Goal: Find specific page/section: Find specific page/section

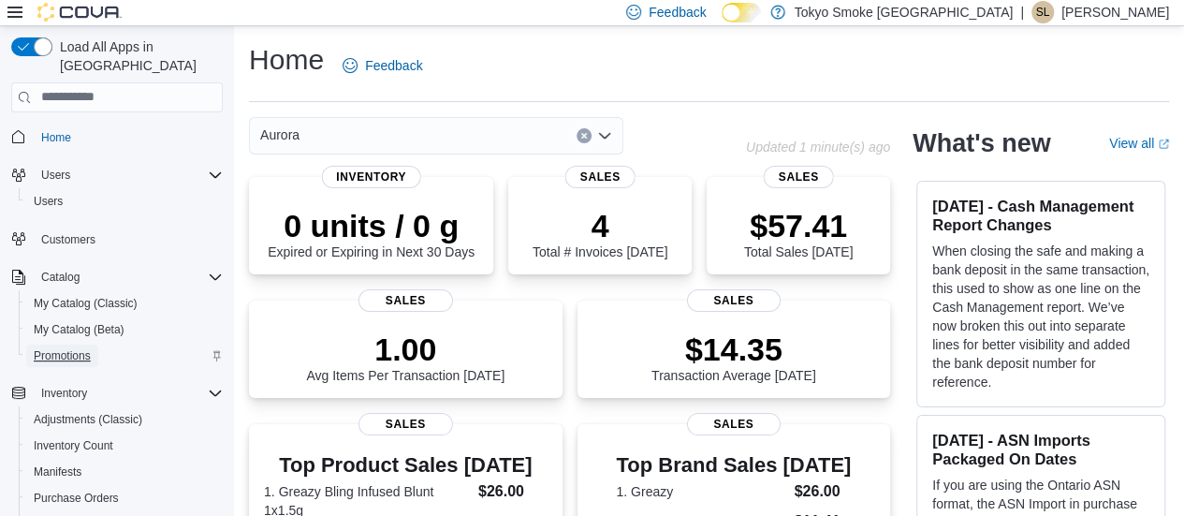
click at [66, 348] on span "Promotions" at bounding box center [62, 355] width 57 height 15
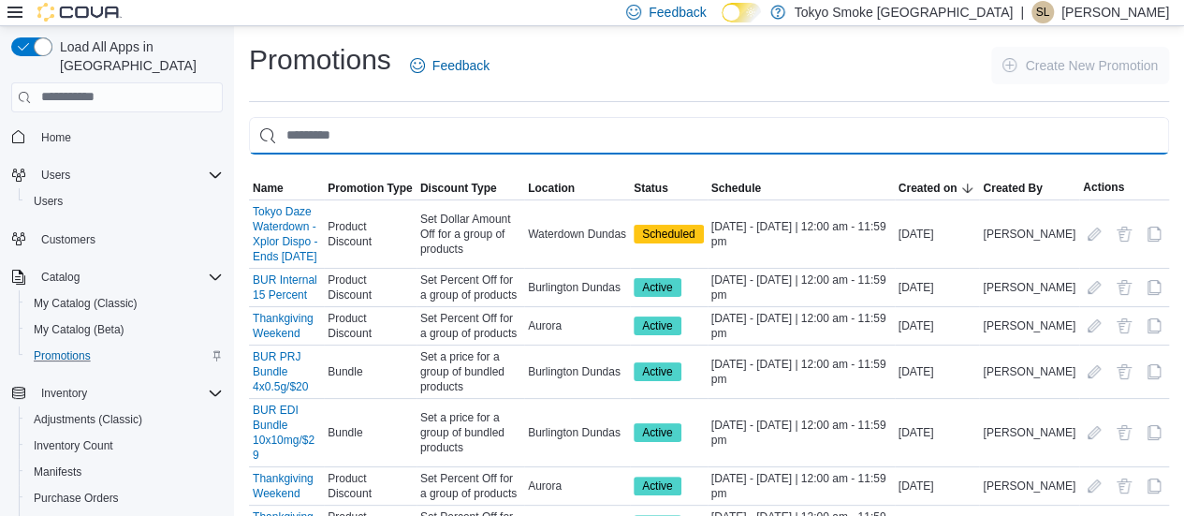
click at [394, 132] on input "This is a search bar. As you type, the results lower in the page will automatic…" at bounding box center [709, 135] width 920 height 37
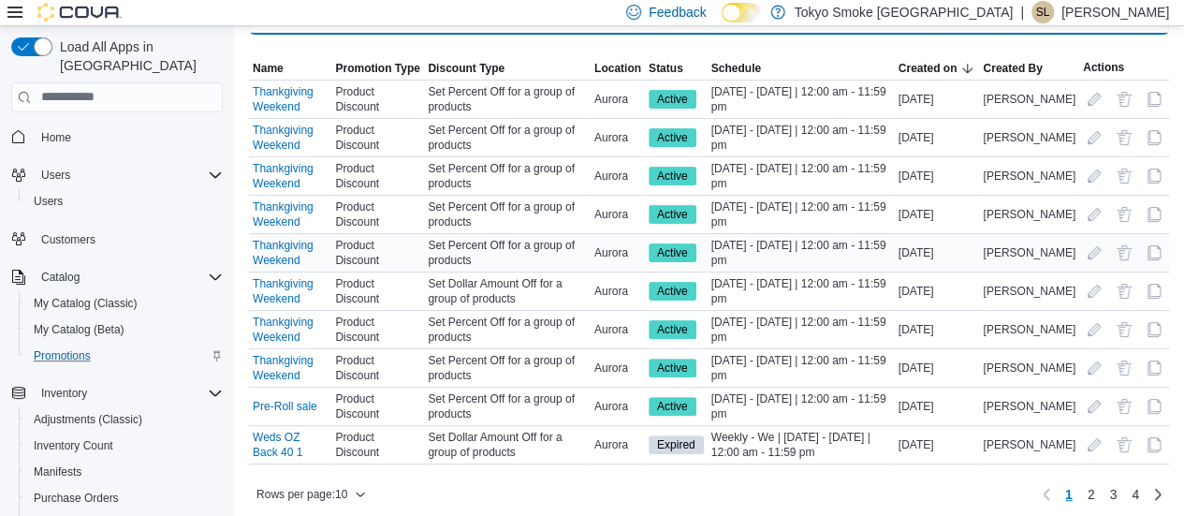
scroll to position [124, 0]
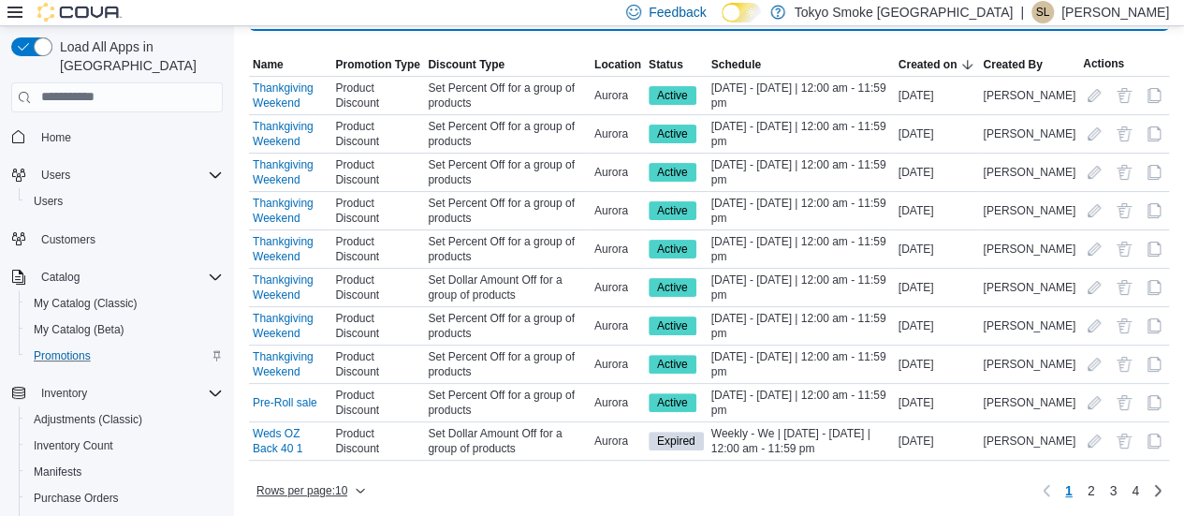
type input "*********"
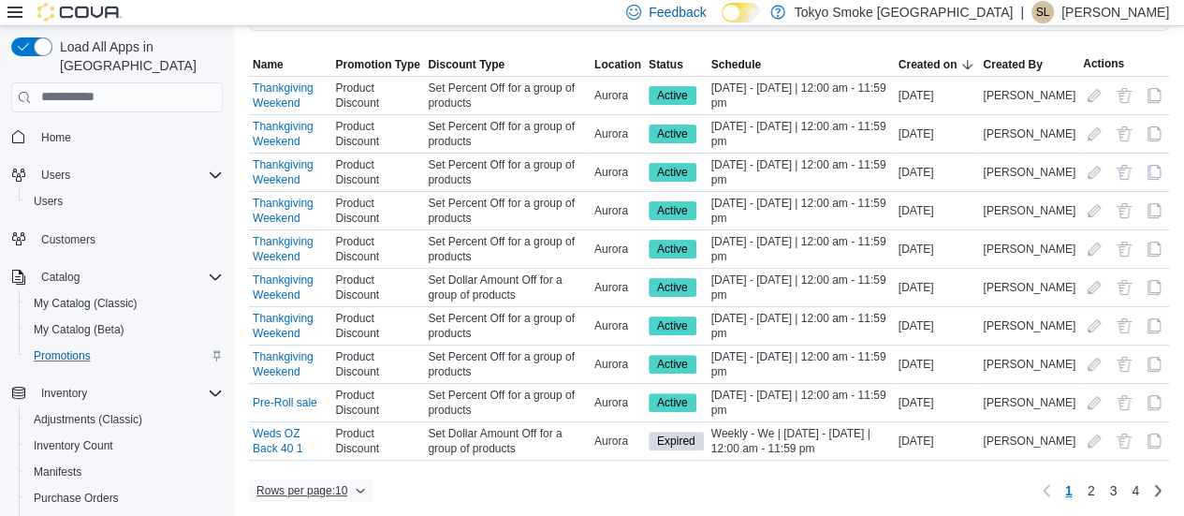
click at [347, 484] on span "Rows per page : 10" at bounding box center [302, 490] width 91 height 15
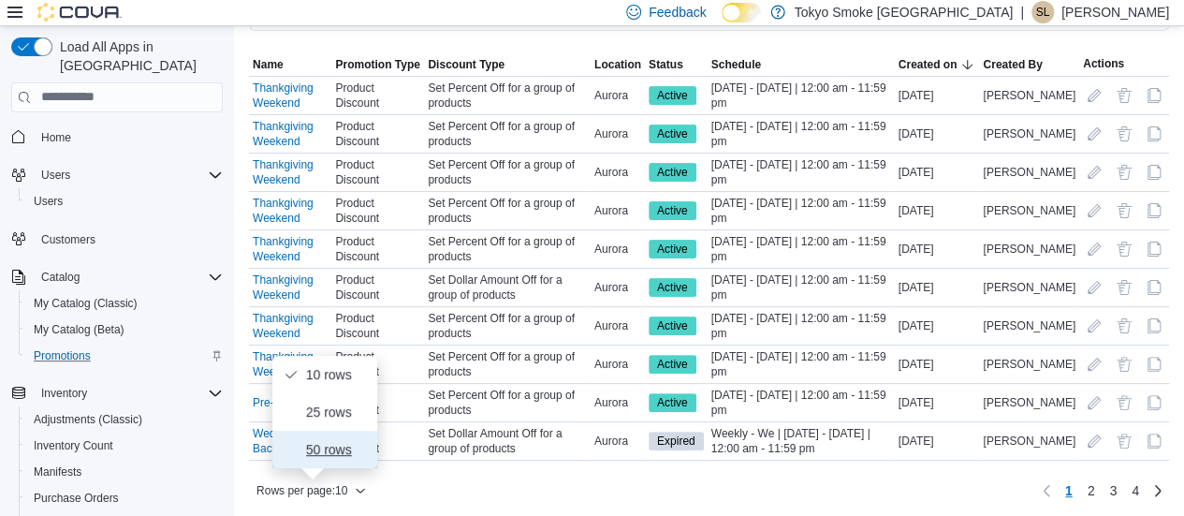
click at [346, 456] on span "50 rows" at bounding box center [336, 449] width 60 height 15
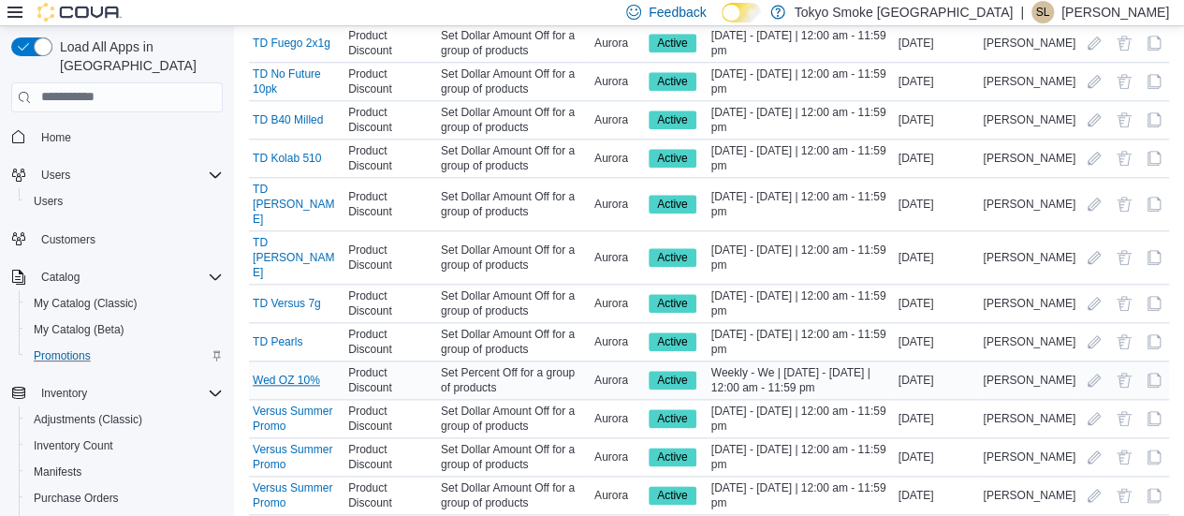
scroll to position [812, 0]
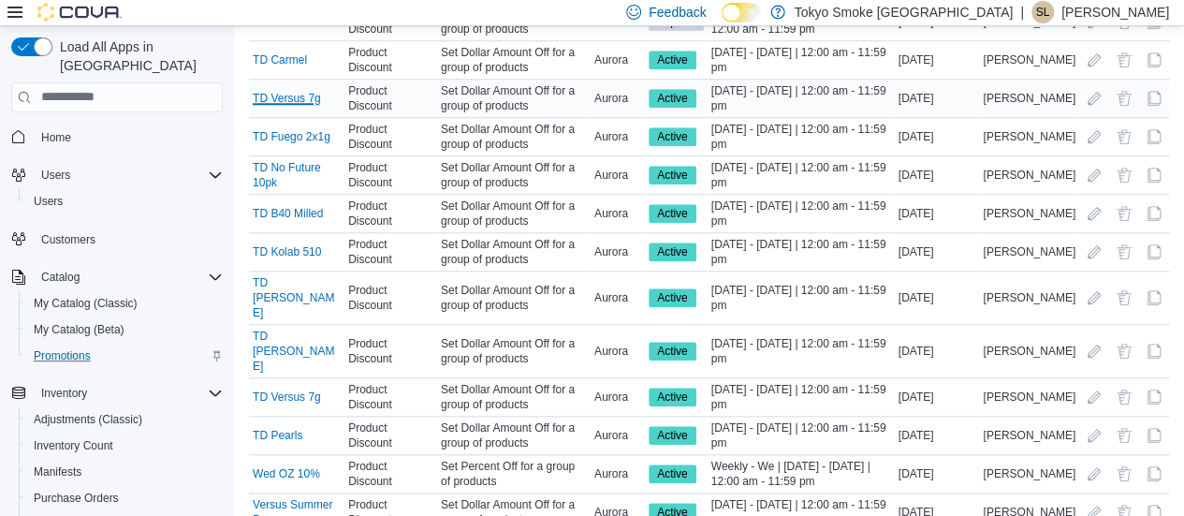
click at [306, 93] on link "TD Versus 7g" at bounding box center [287, 98] width 68 height 15
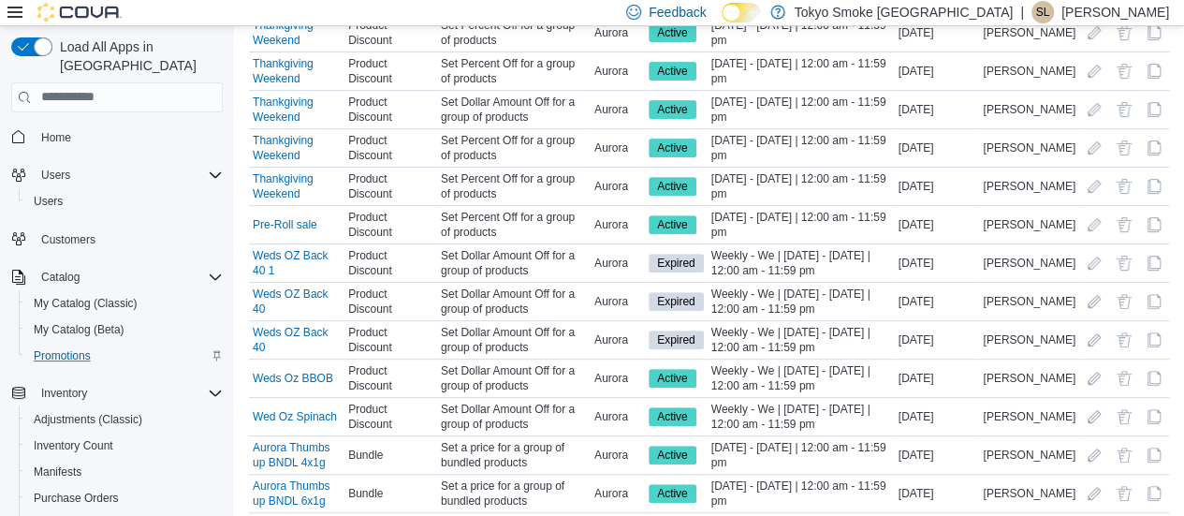
scroll to position [0, 0]
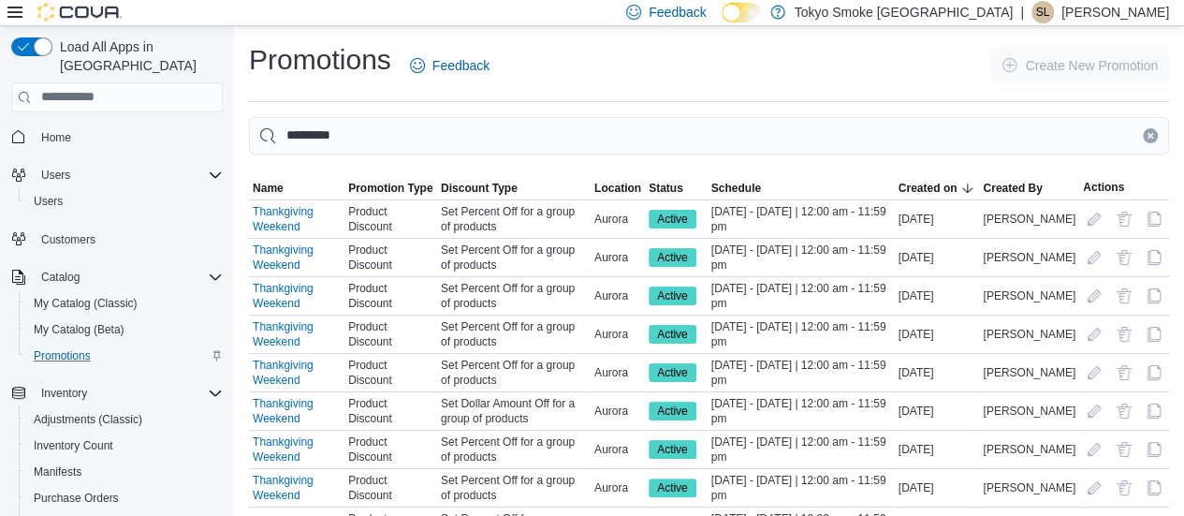
click at [1141, 12] on p "Sydney Lacourse" at bounding box center [1116, 12] width 108 height 22
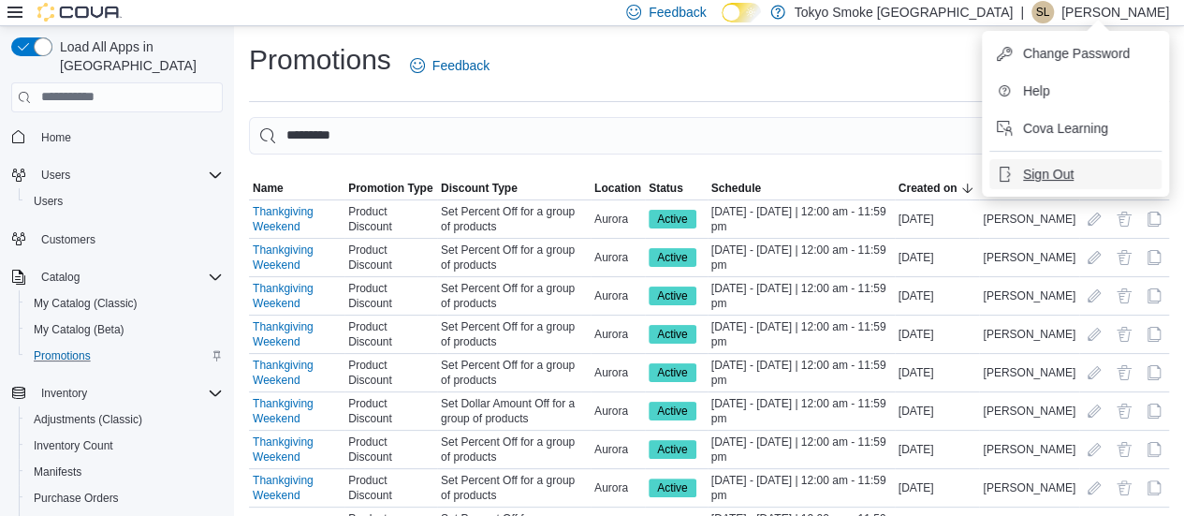
click at [1061, 171] on span "Sign Out" at bounding box center [1048, 174] width 51 height 19
